Goal: Task Accomplishment & Management: Manage account settings

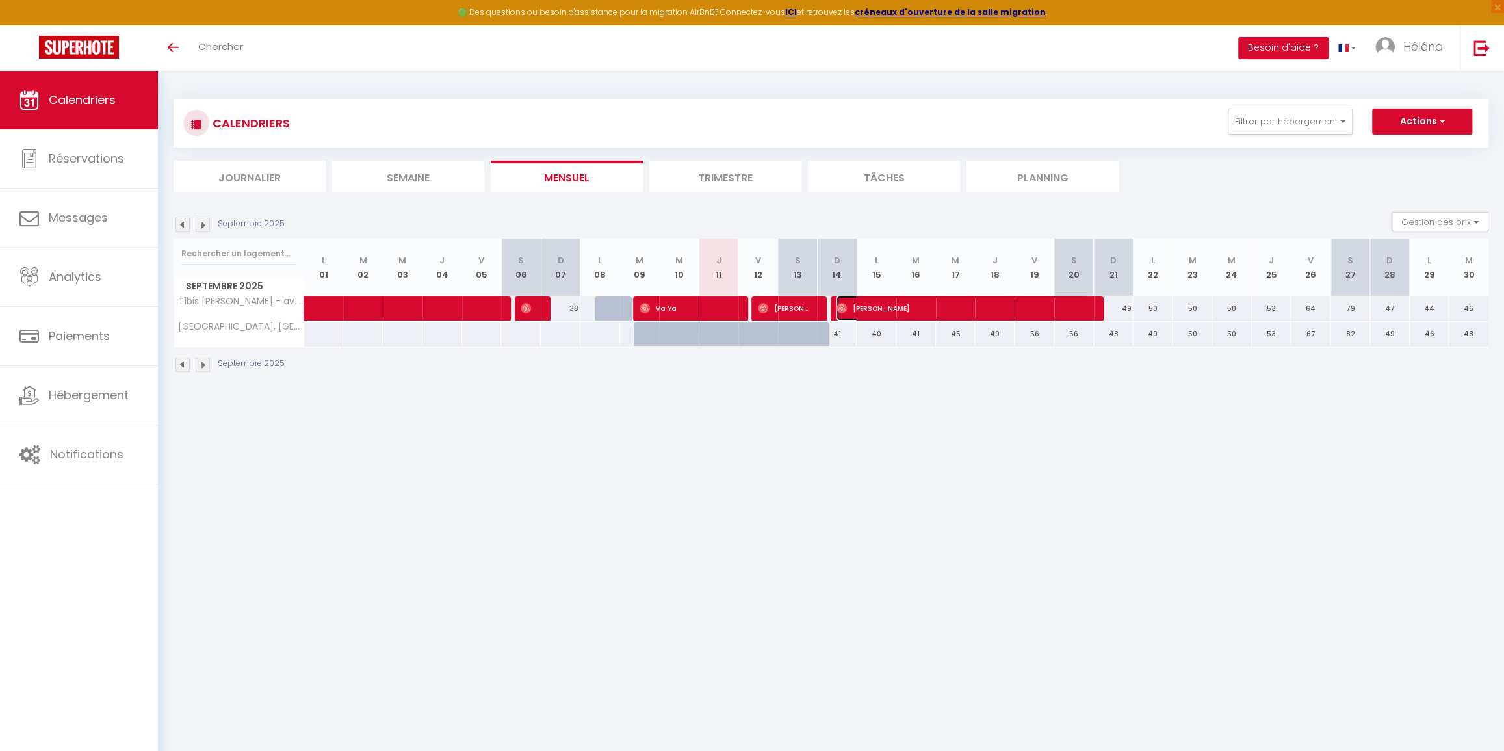
click at [939, 306] on span "[PERSON_NAME]" at bounding box center [962, 308] width 251 height 25
select select "OK"
select select "0"
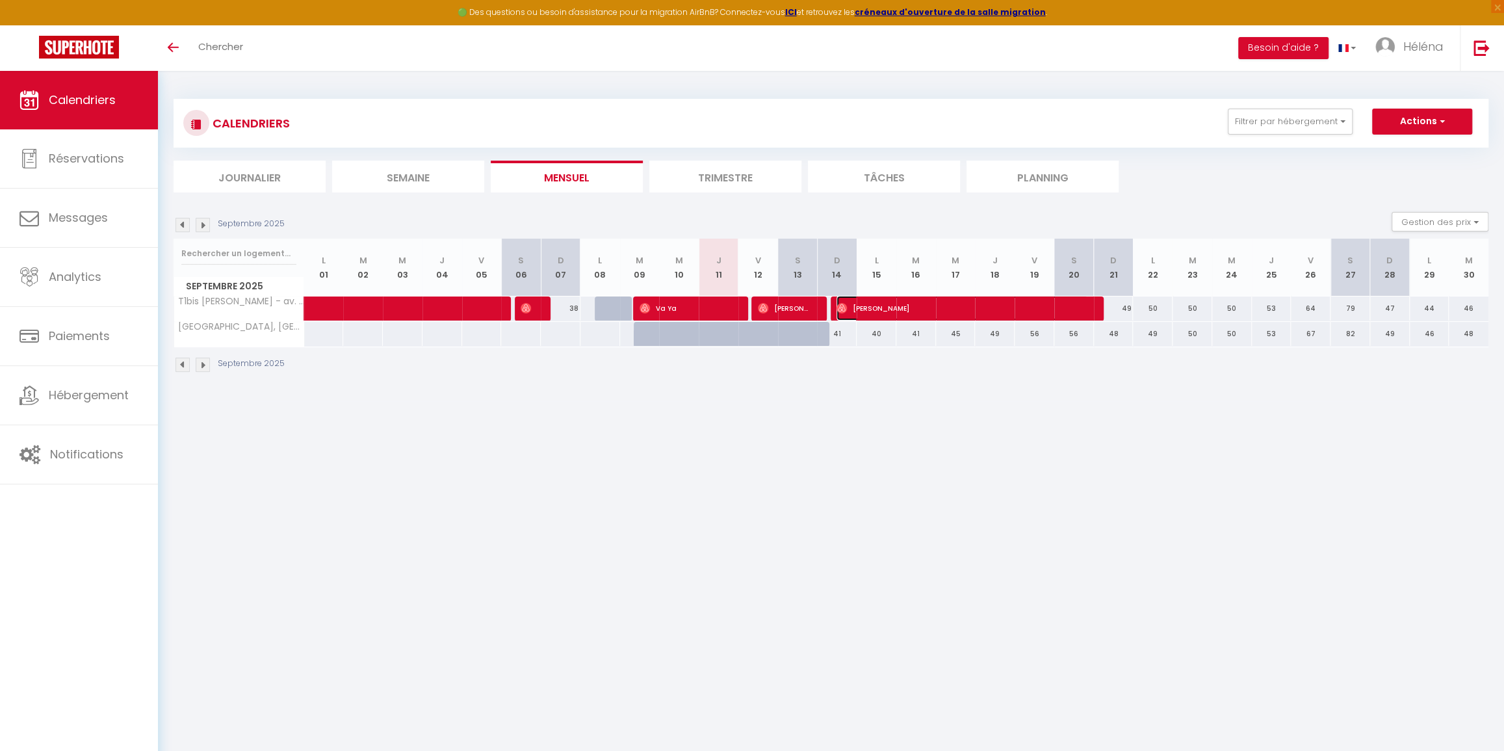
select select "1"
select select
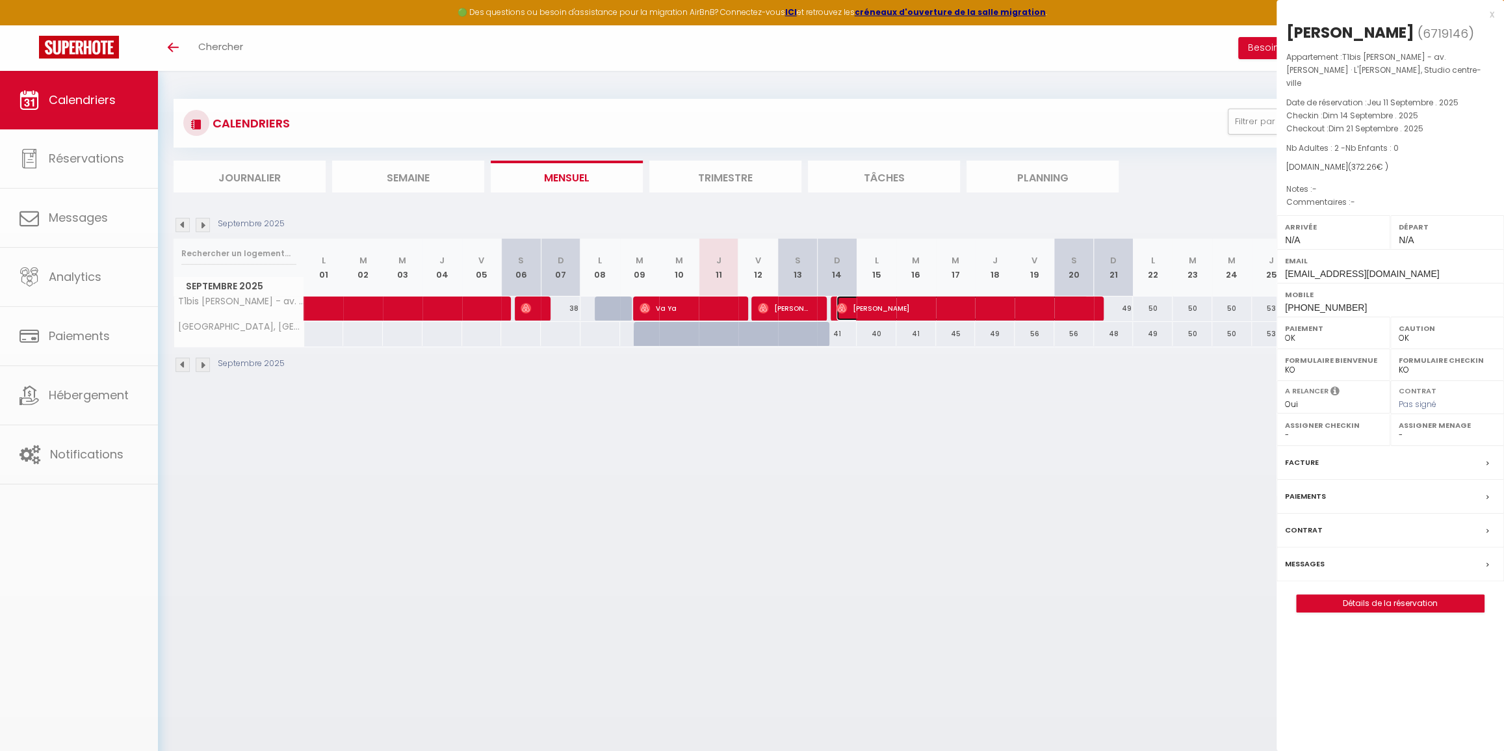
select select "44025"
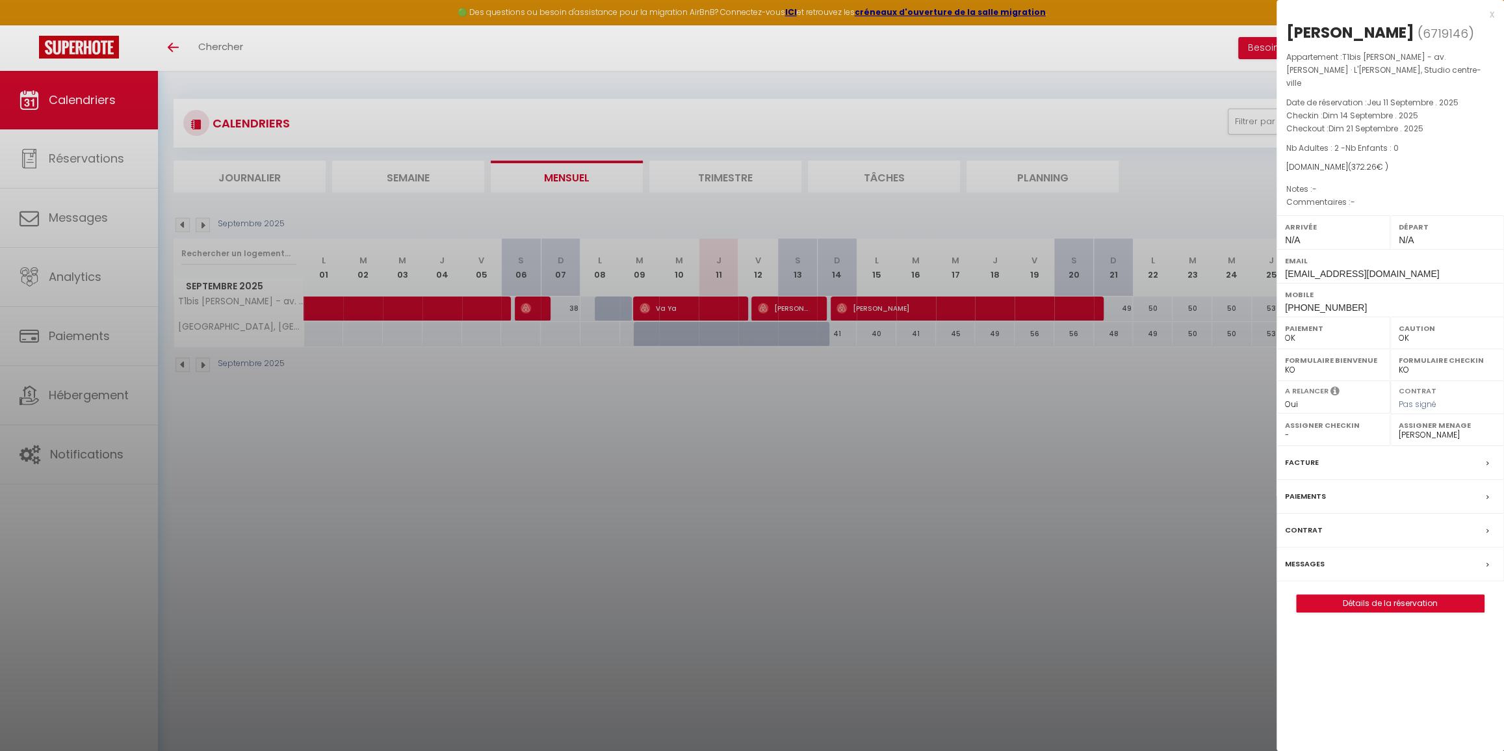
click at [1307, 571] on label "Messages" at bounding box center [1305, 564] width 40 height 14
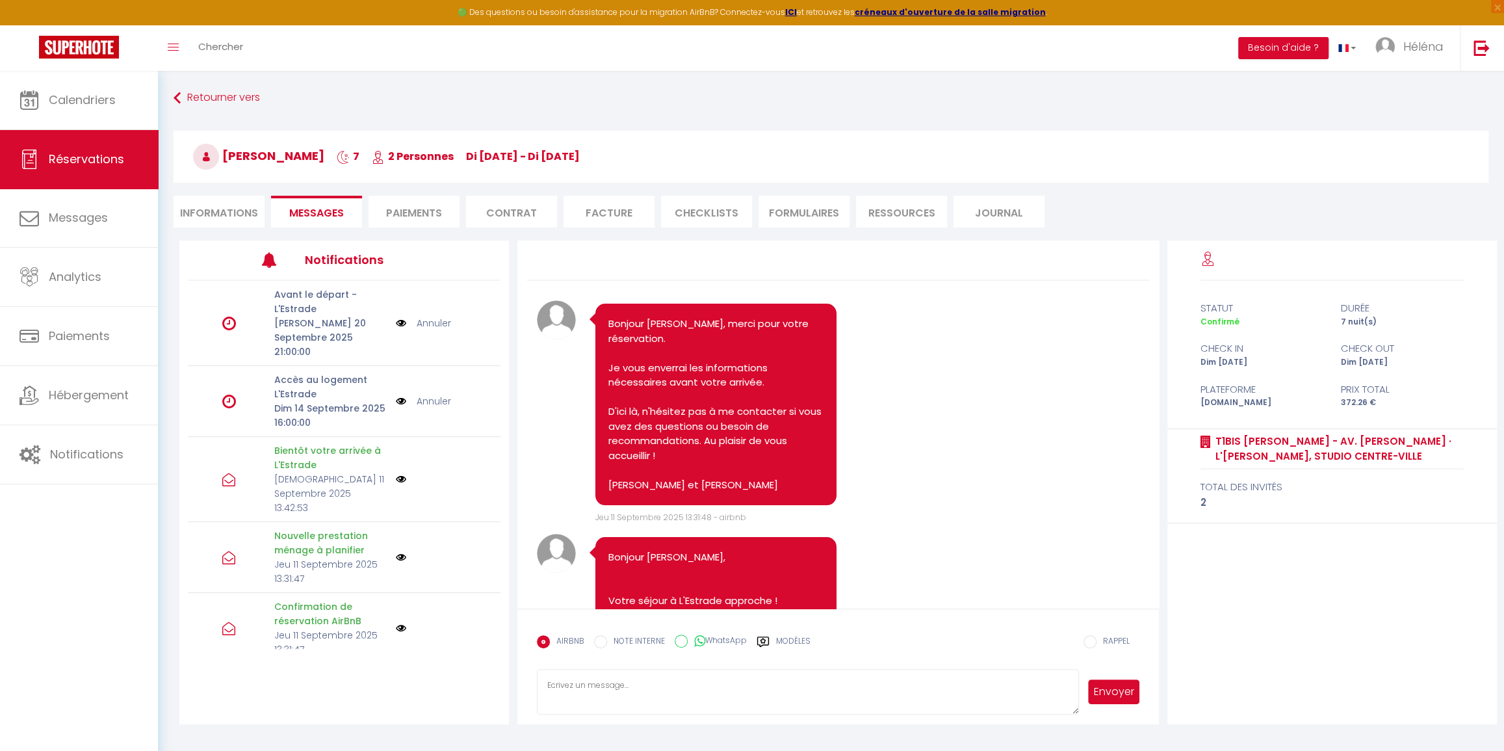
drag, startPoint x: 364, startPoint y: 151, endPoint x: 226, endPoint y: 148, distance: 138.5
click at [226, 148] on h3 "[PERSON_NAME] 7 2 Personnes di [DATE] - di [DATE]" at bounding box center [831, 157] width 1315 height 52
copy span "[PERSON_NAME]"
